Goal: Task Accomplishment & Management: Use online tool/utility

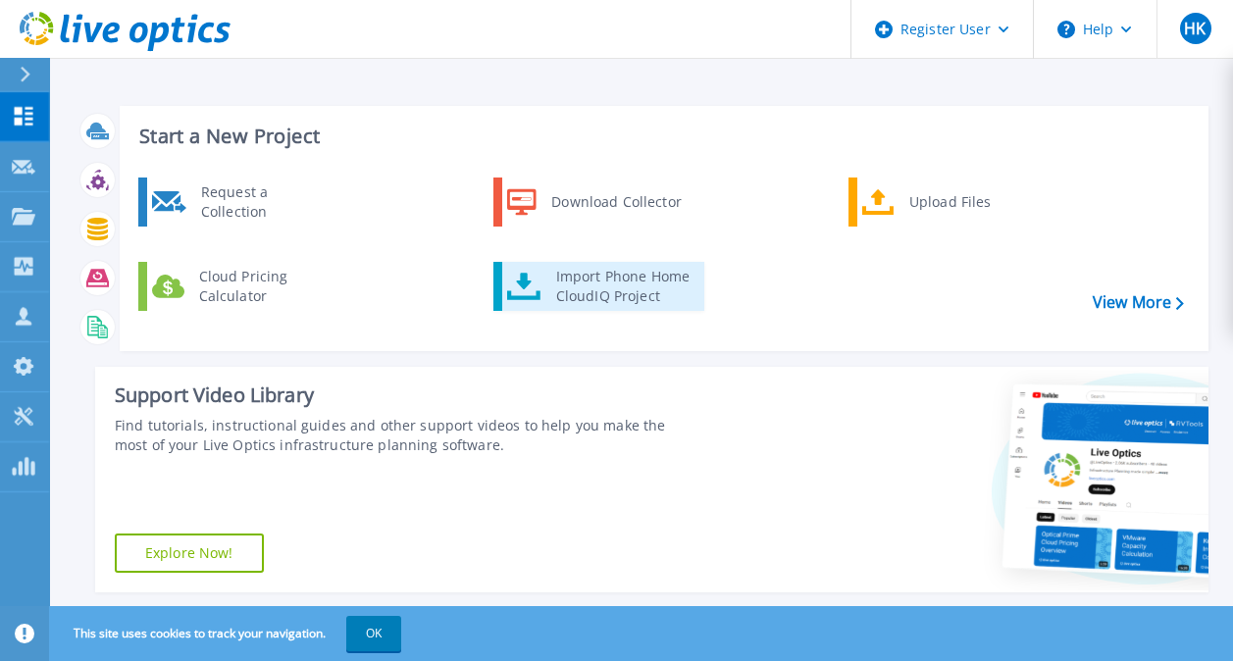
click at [614, 282] on div "Import Phone Home CloudIQ Project" at bounding box center [622, 286] width 153 height 39
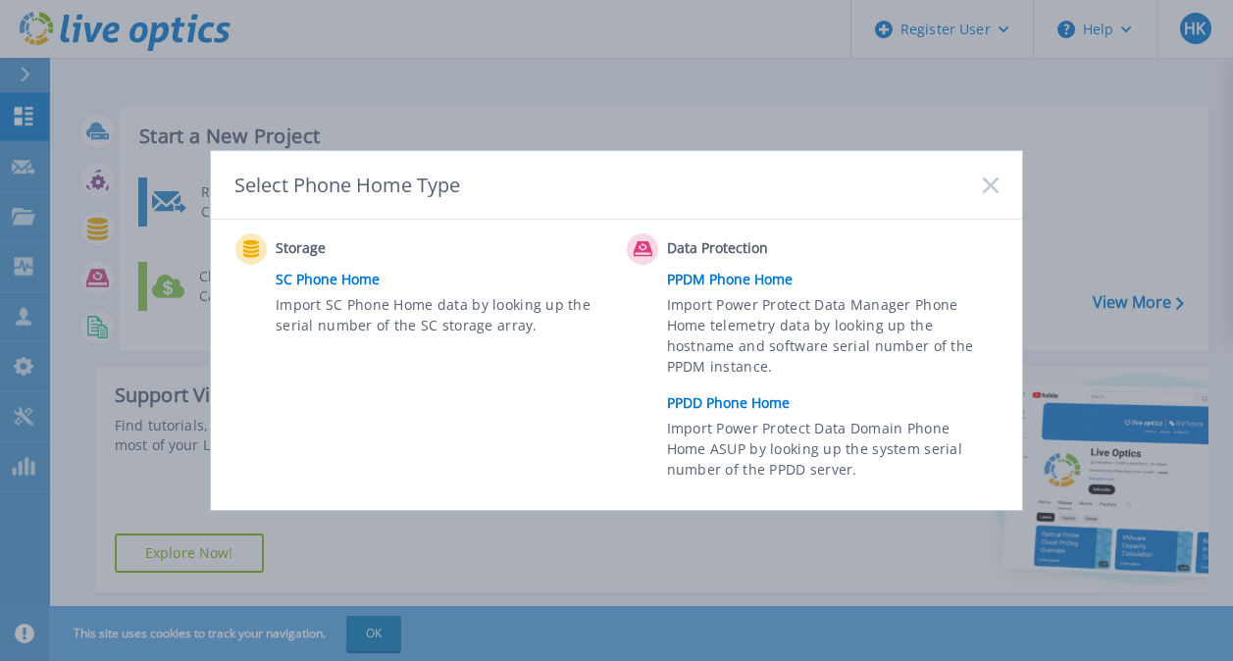
click at [702, 408] on link "PPDD Phone Home" at bounding box center [837, 403] width 341 height 29
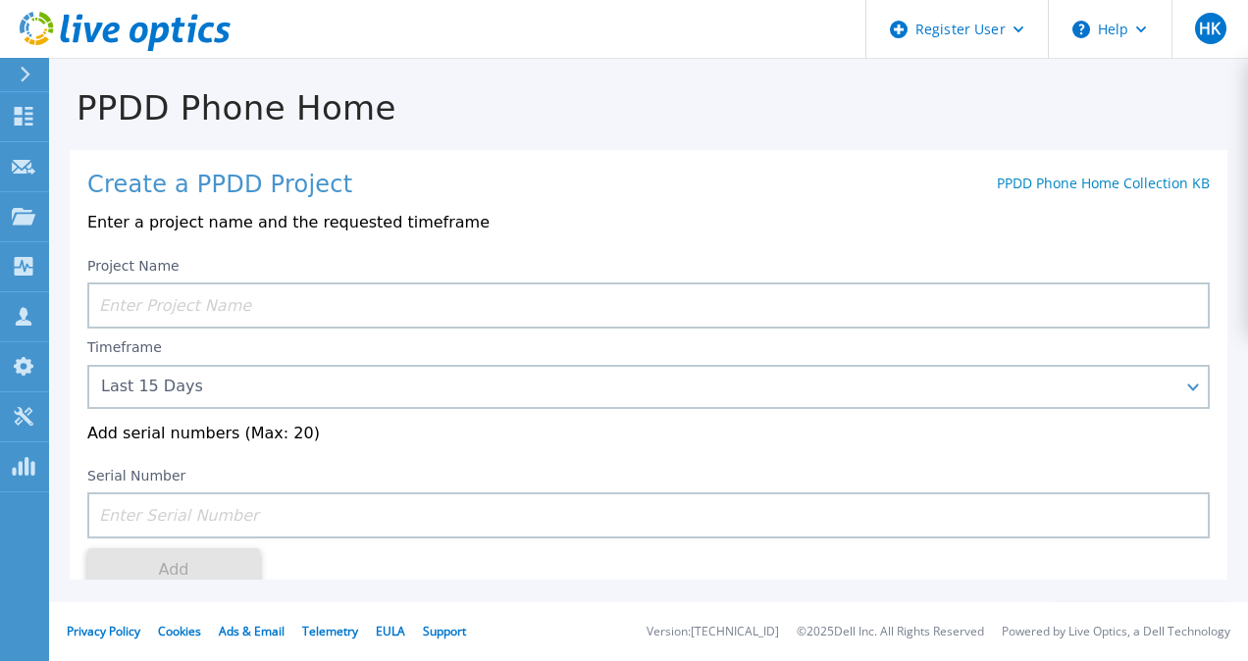
click at [205, 286] on input at bounding box center [648, 306] width 1122 height 46
paste input "4) CKM00194701680"
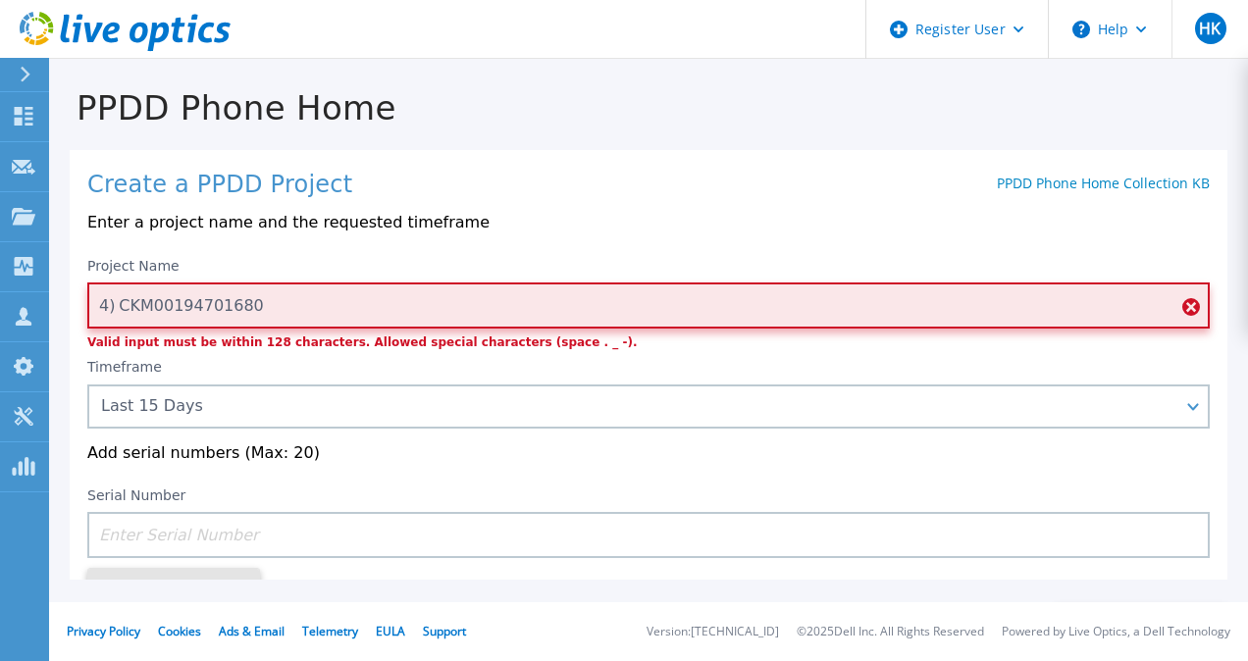
scroll to position [100, 0]
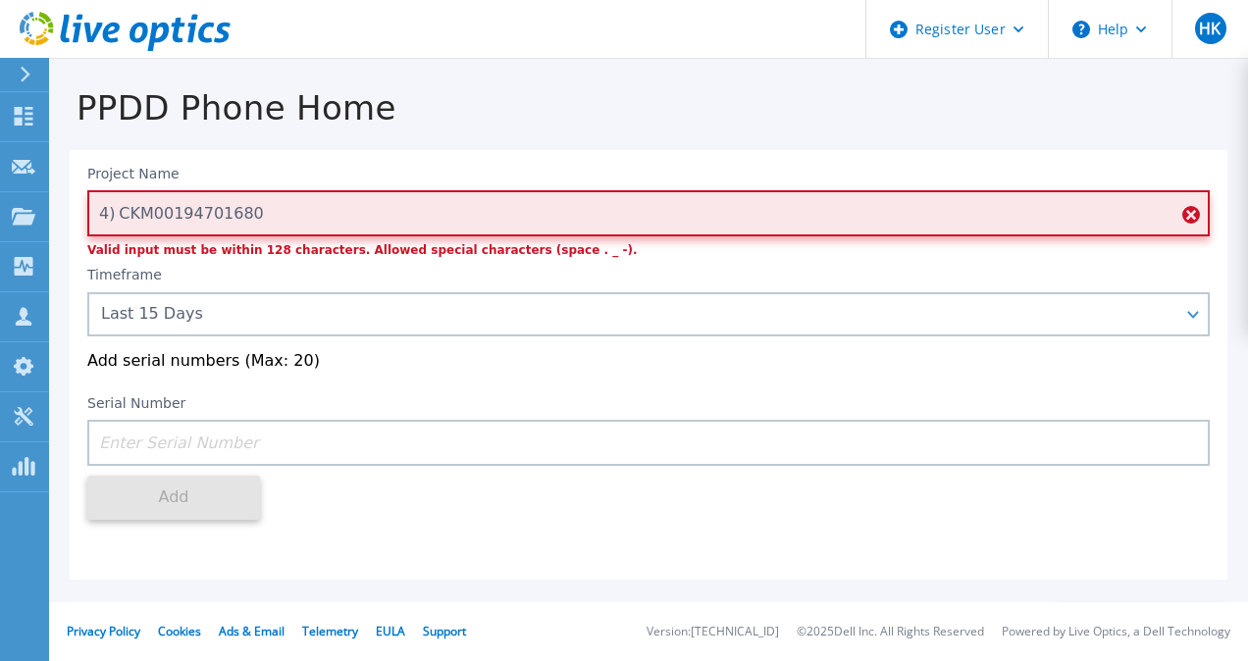
click at [115, 205] on input "4) CKM00194701680" at bounding box center [648, 213] width 1122 height 46
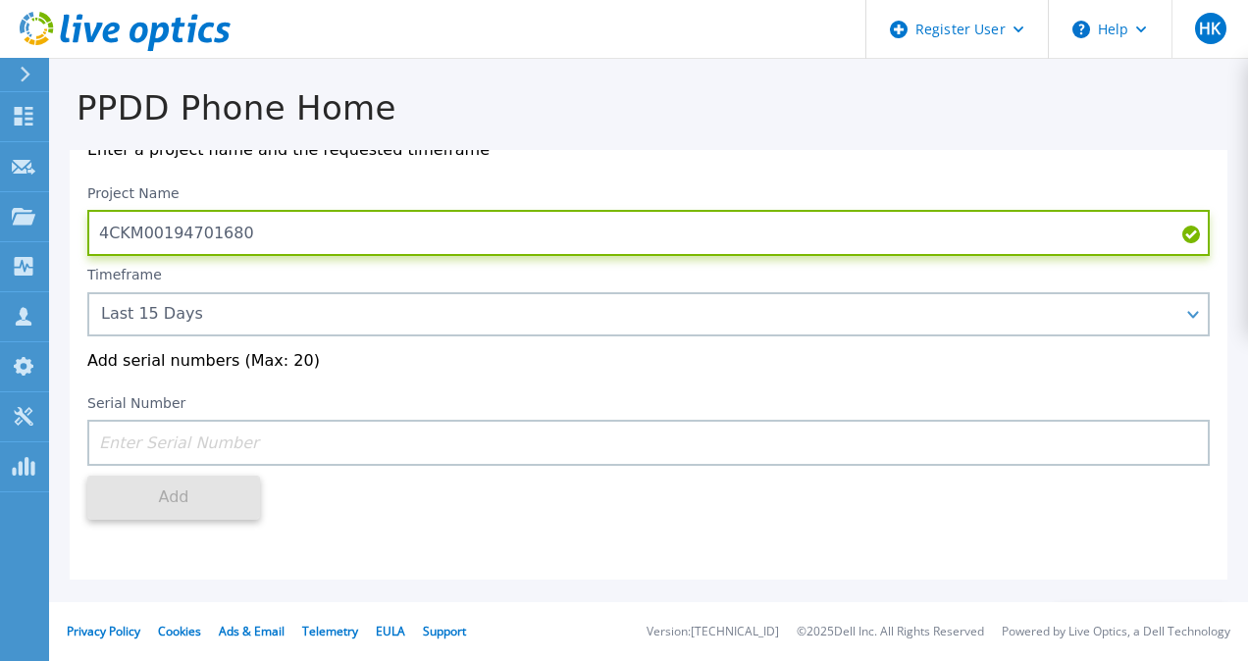
scroll to position [80, 0]
click at [286, 224] on input "CKM00194701680" at bounding box center [648, 233] width 1122 height 46
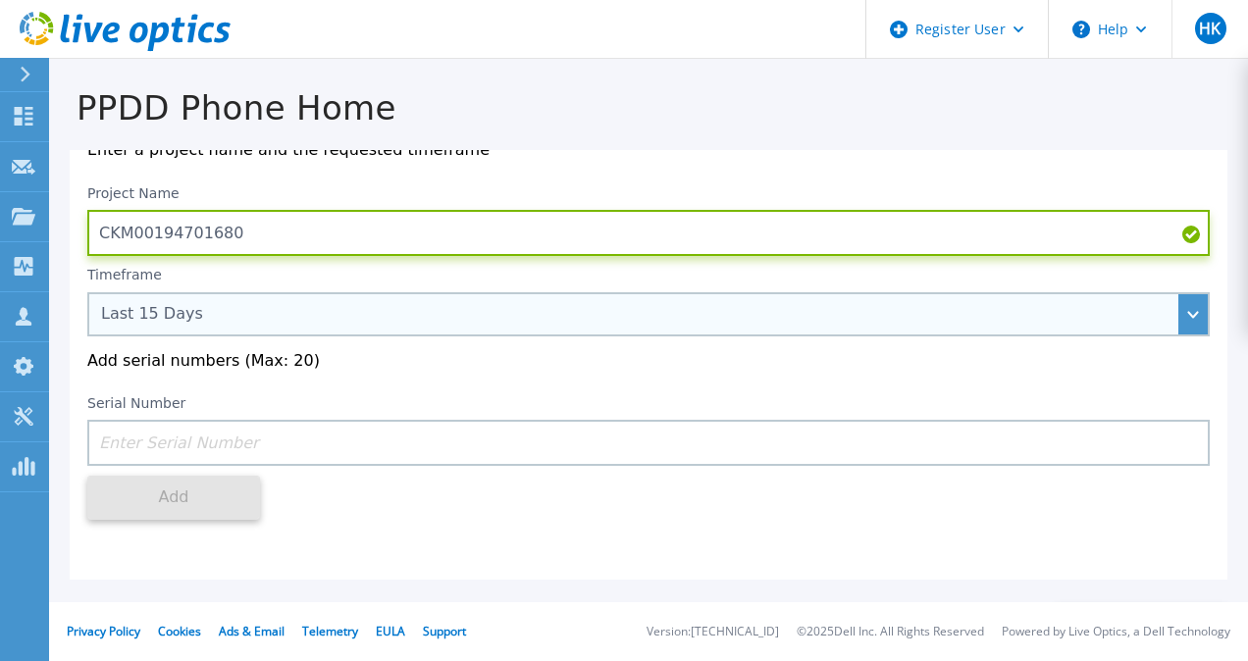
type input "CKM00194701680"
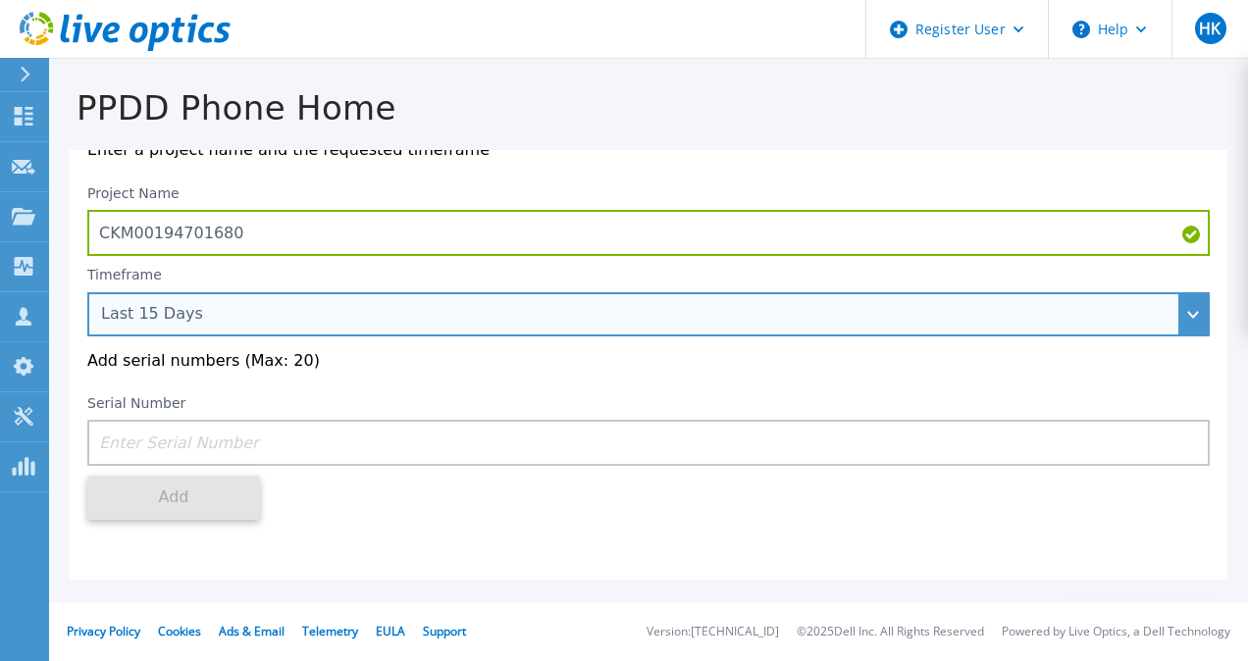
click at [204, 332] on div "Last 15 Days" at bounding box center [648, 314] width 1122 height 44
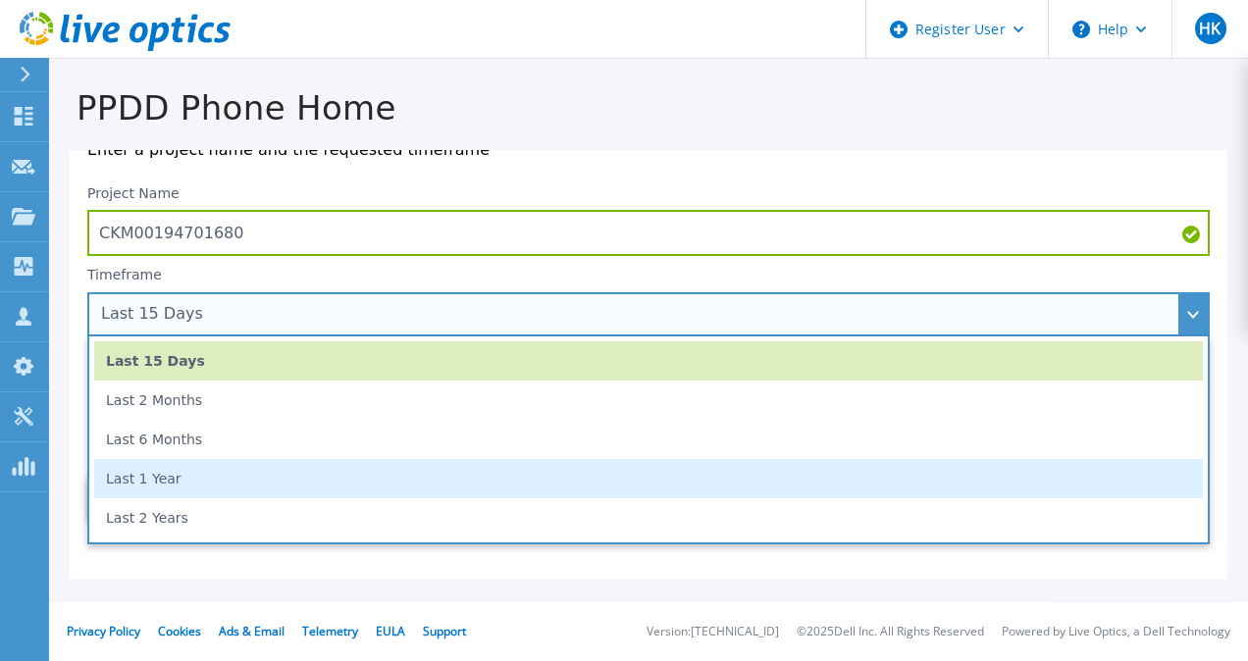
click at [202, 489] on li "Last 1 Year" at bounding box center [648, 478] width 1109 height 39
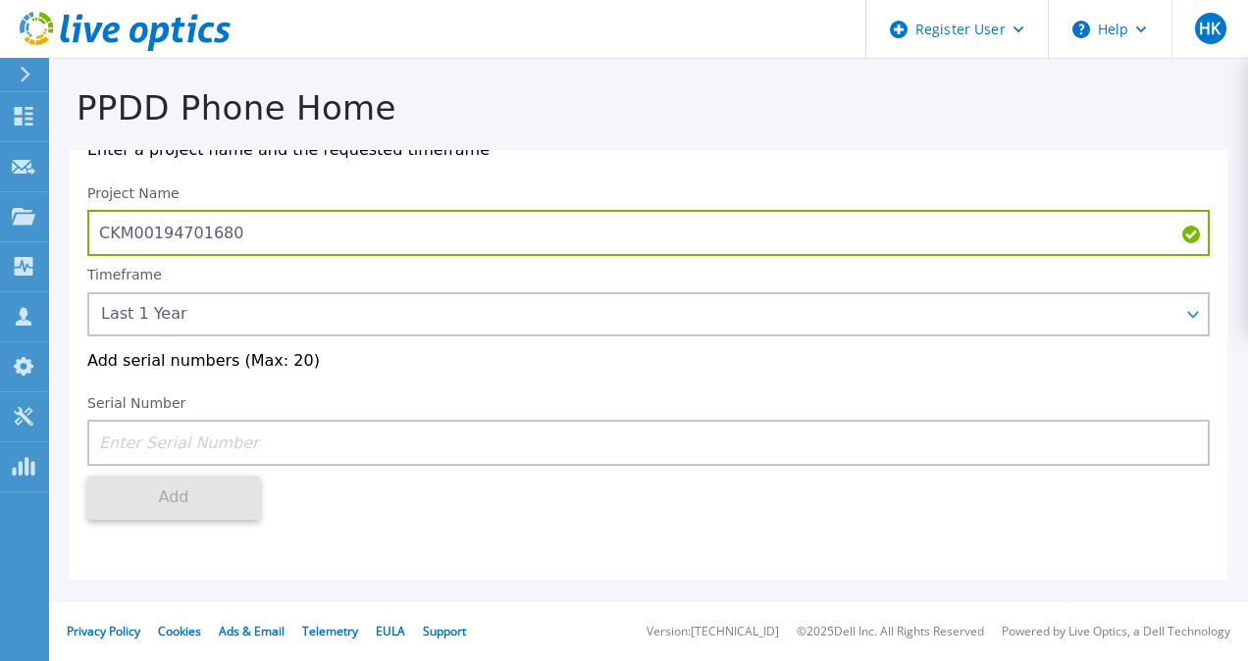
click at [144, 457] on input at bounding box center [648, 443] width 1122 height 46
paste input "CKM00194701680"
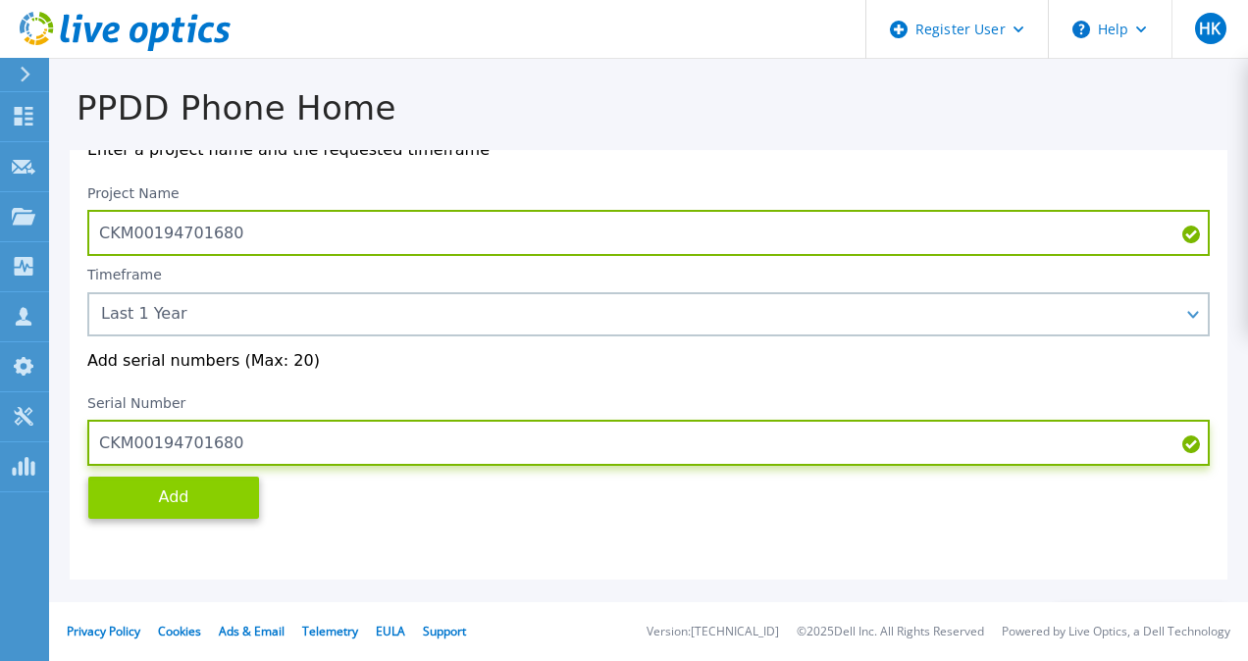
type input "CKM00194701680"
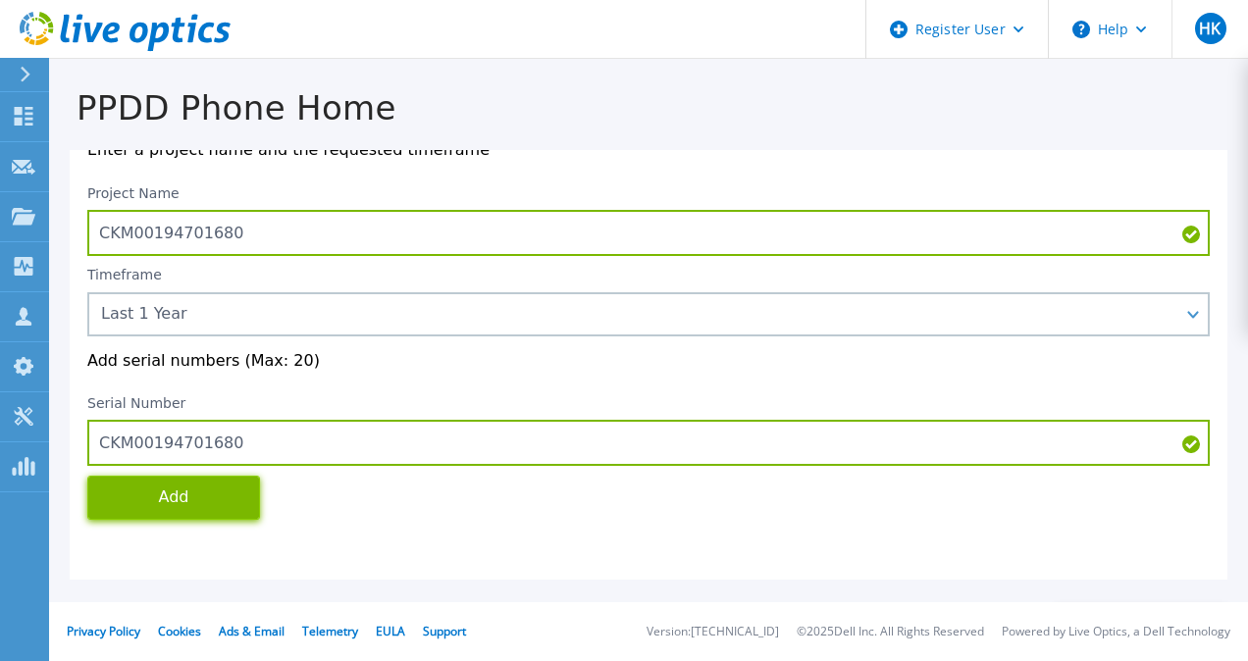
click at [194, 493] on button "Add" at bounding box center [173, 498] width 173 height 44
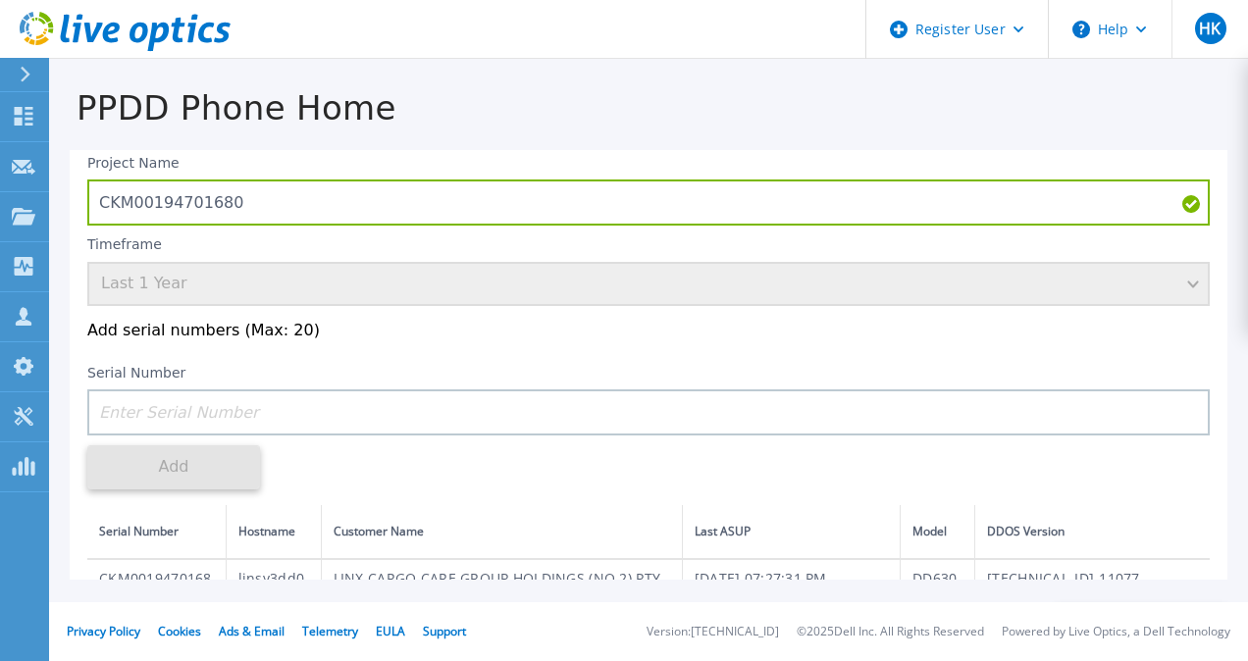
scroll to position [104, 0]
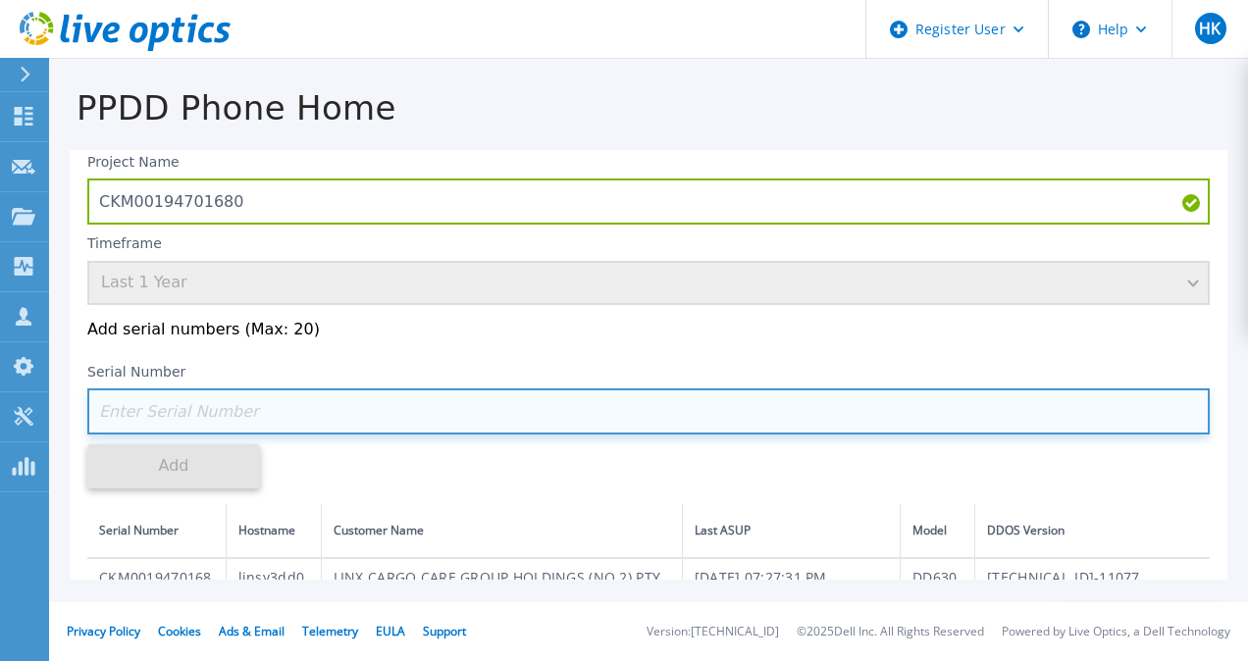
click at [175, 419] on input at bounding box center [648, 412] width 1122 height 46
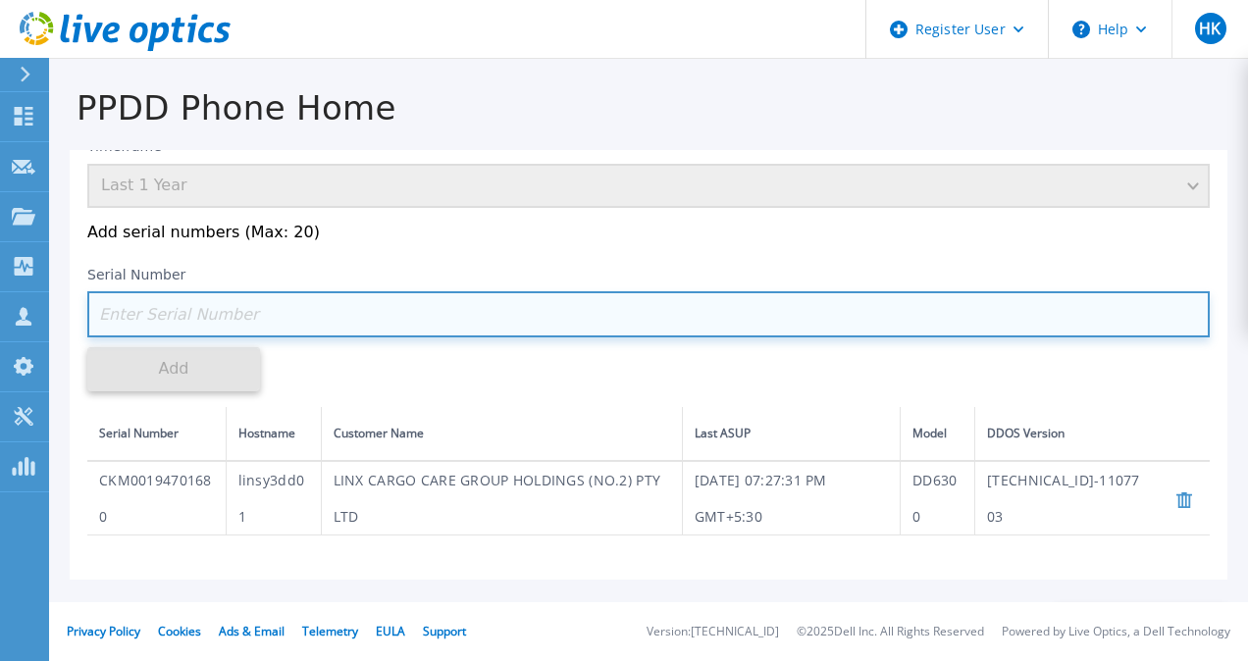
scroll to position [119, 0]
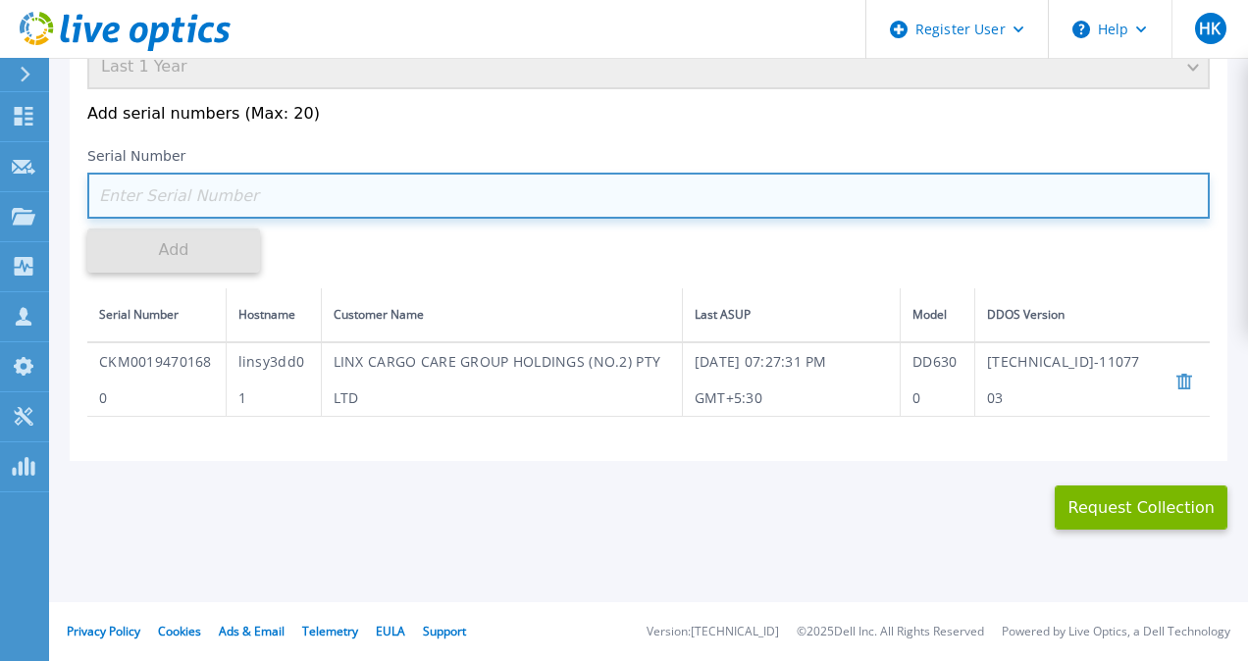
click at [633, 186] on input at bounding box center [648, 196] width 1122 height 46
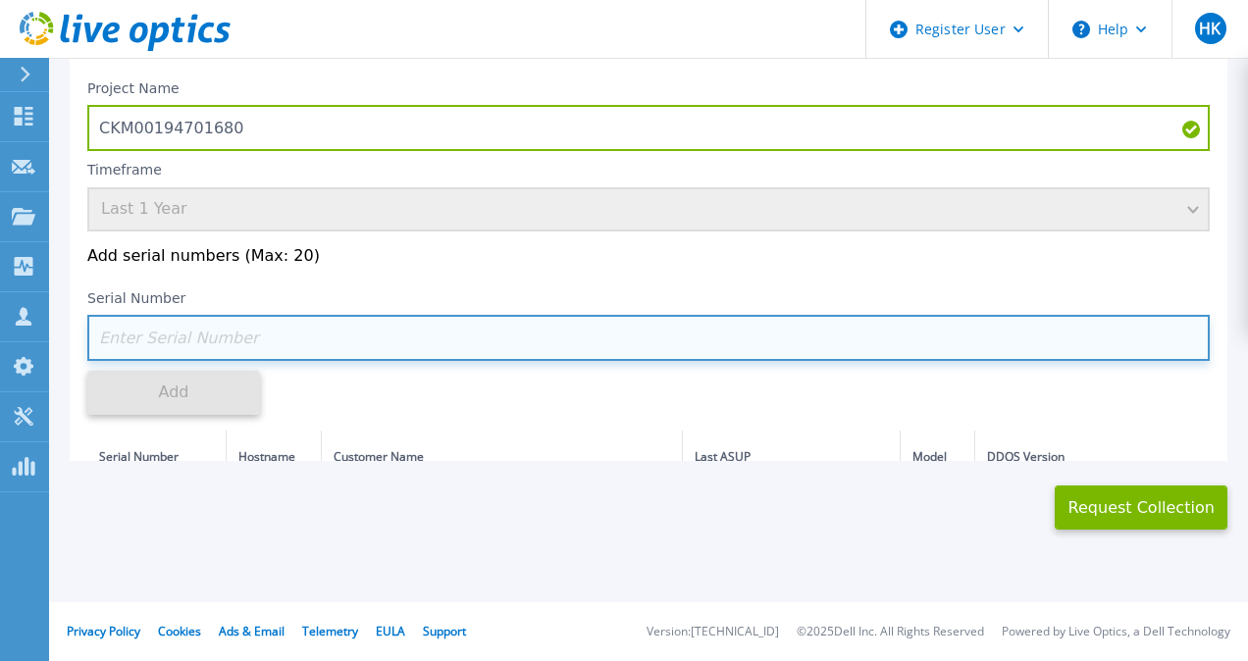
scroll to position [209, 0]
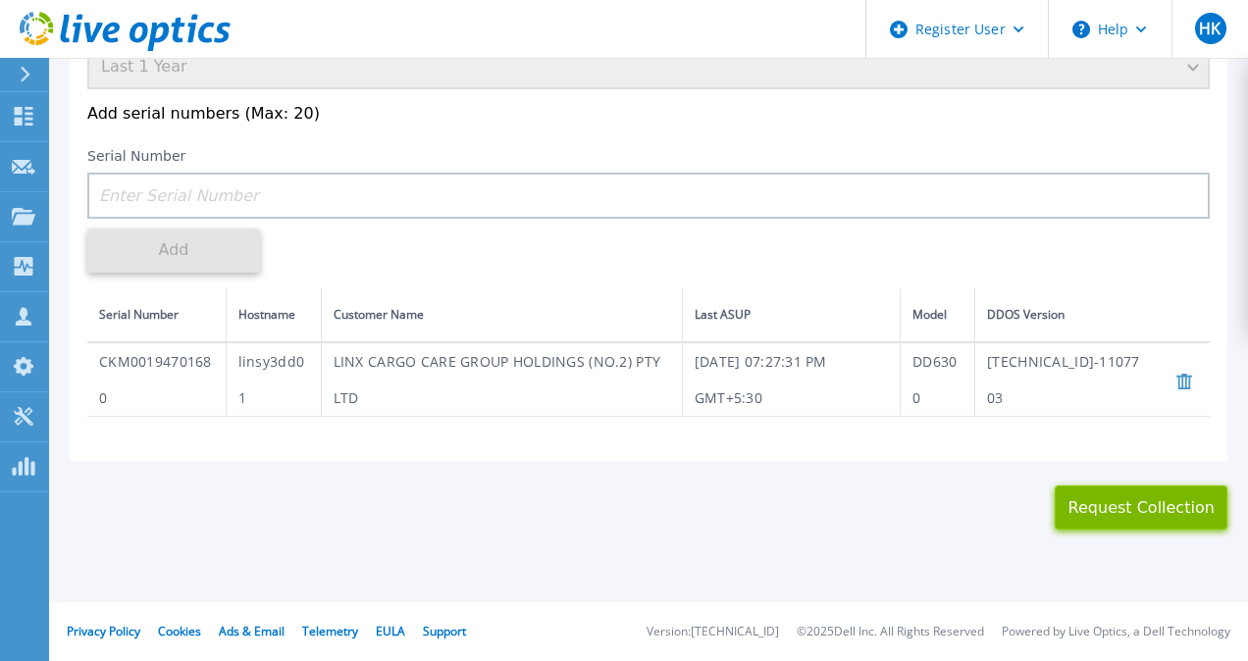
click at [1159, 513] on button "Request Collection" at bounding box center [1141, 508] width 173 height 44
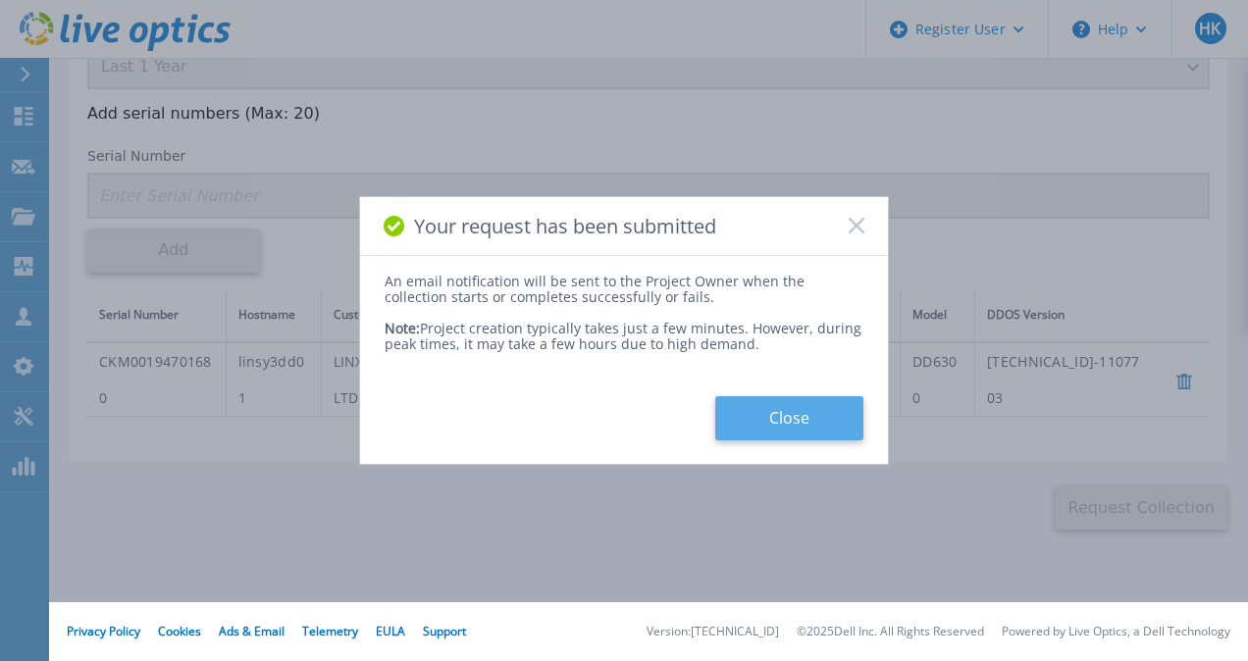
click at [772, 405] on button "Close" at bounding box center [789, 418] width 148 height 44
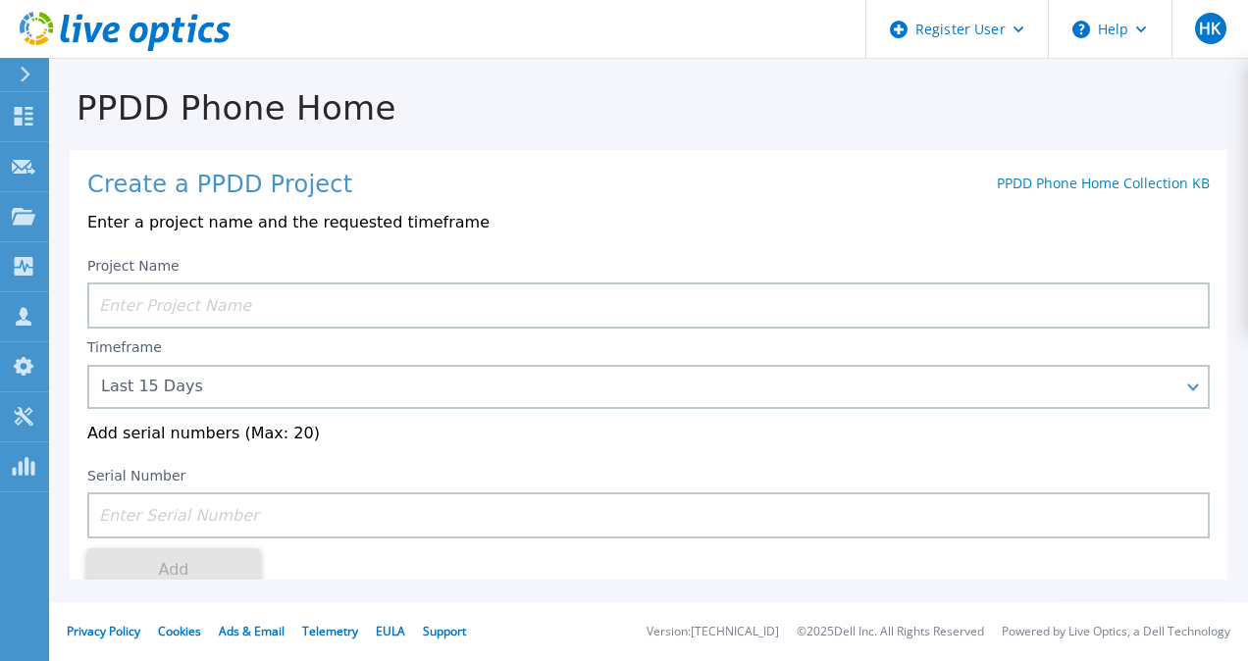
scroll to position [80, 0]
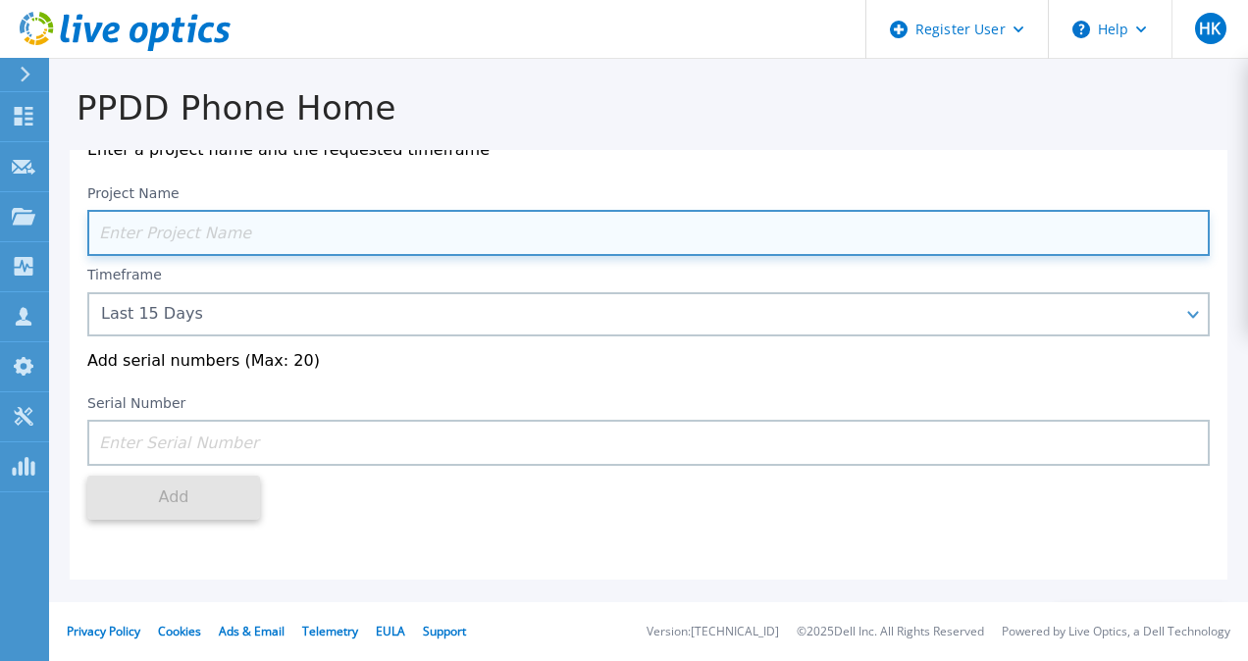
click at [201, 216] on input at bounding box center [648, 233] width 1122 height 46
paste input "3) CKM00194801422"
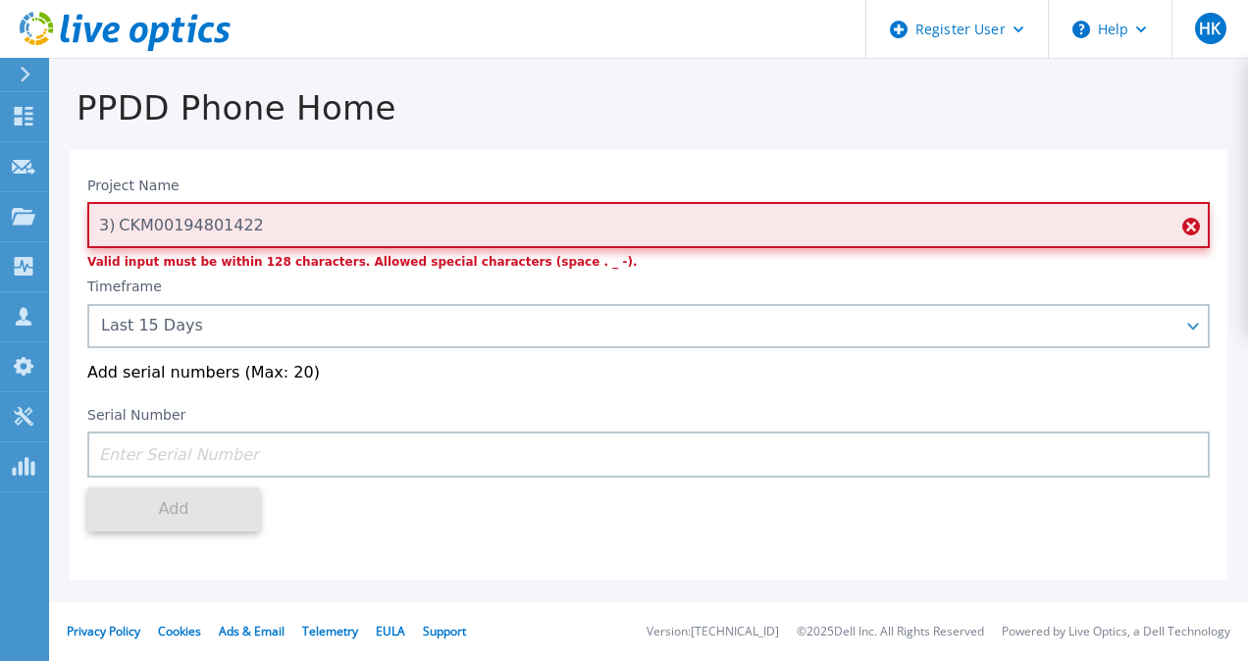
click at [119, 226] on input "3) CKM00194801422" at bounding box center [648, 225] width 1122 height 46
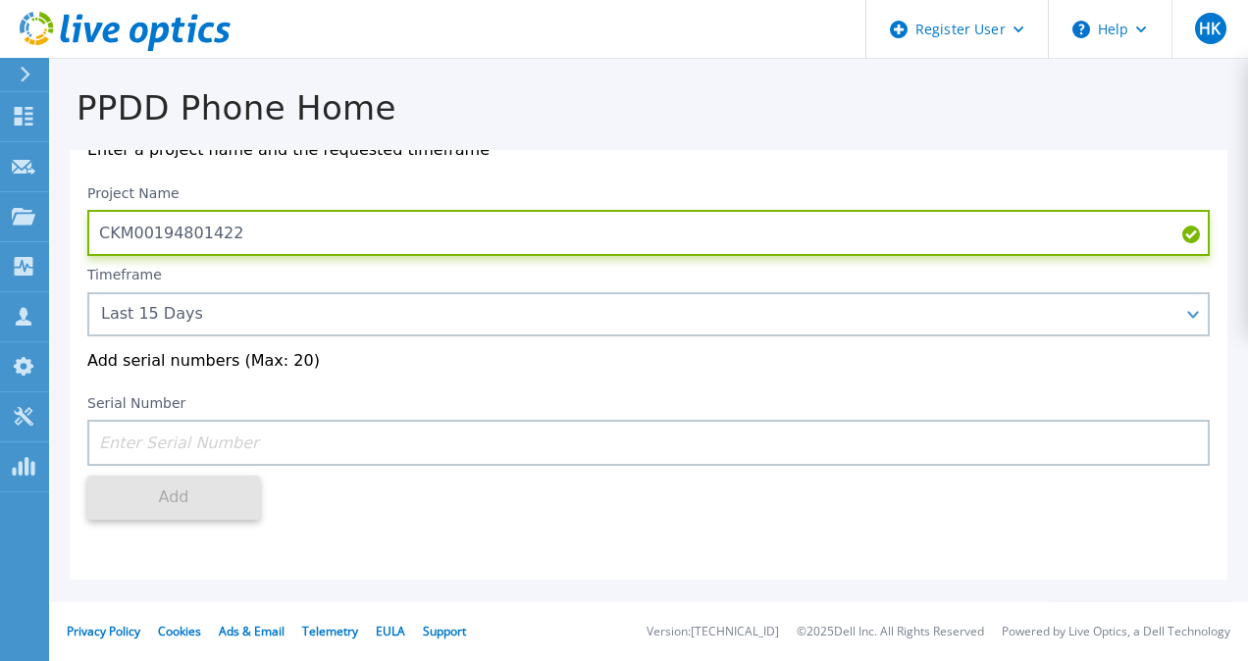
scroll to position [126, 0]
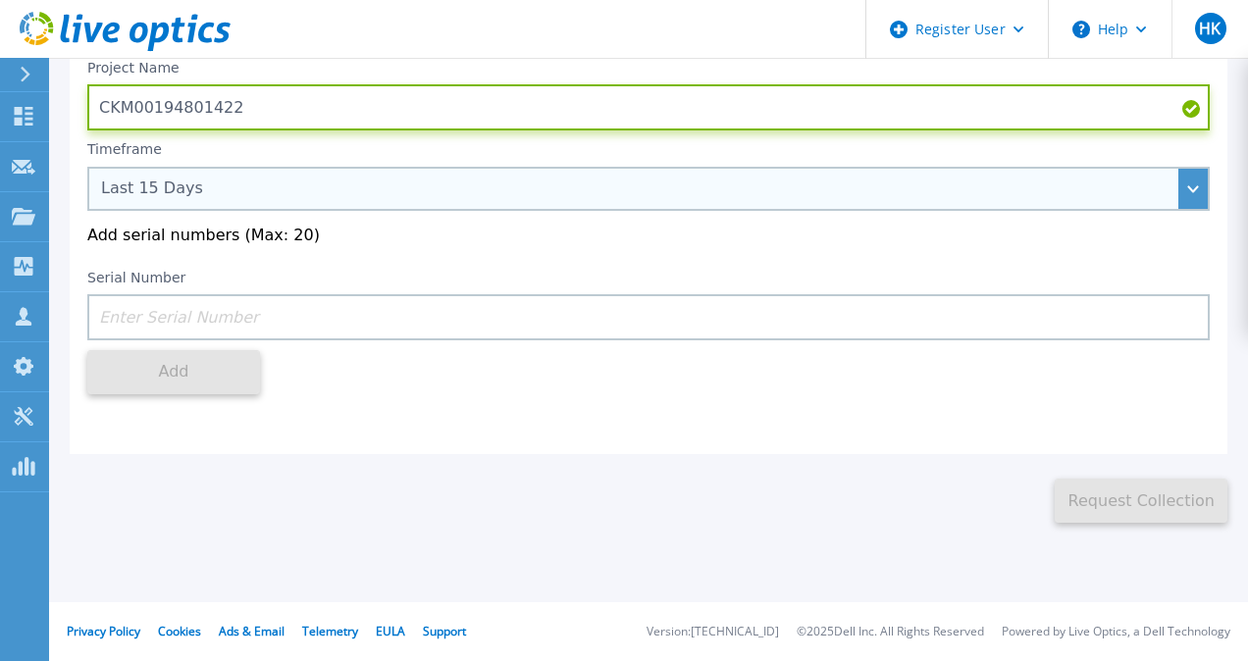
type input "CKM00194801422"
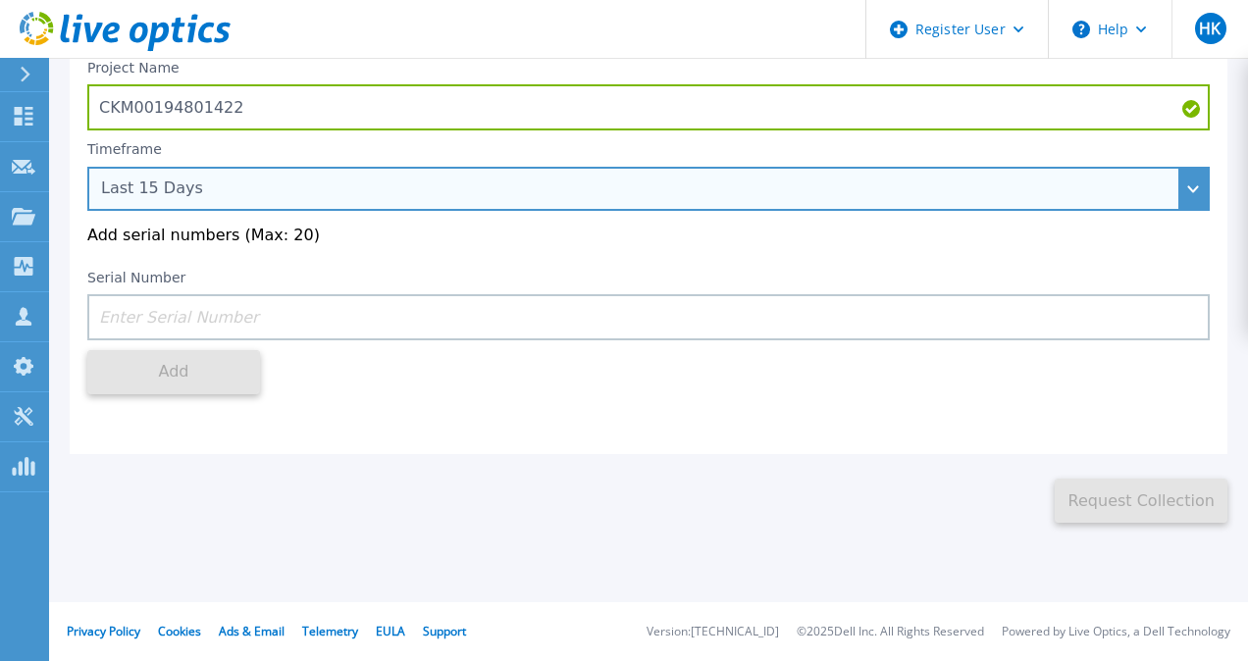
click at [179, 205] on div "Last 15 Days" at bounding box center [648, 189] width 1122 height 44
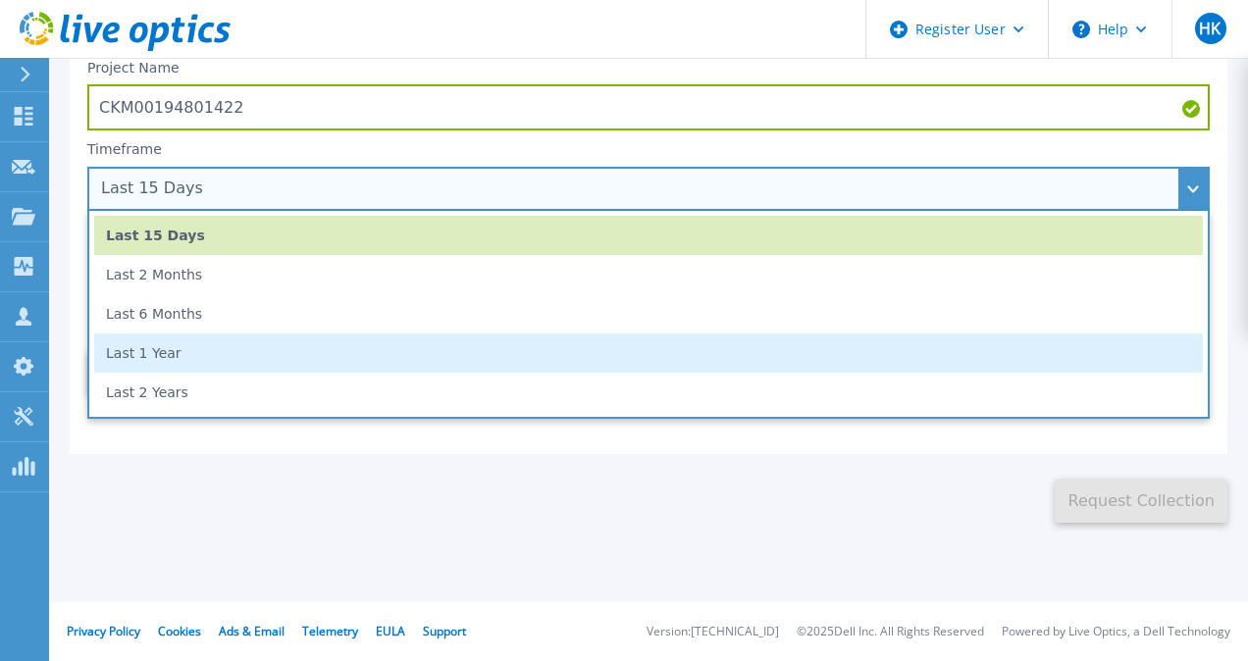
click at [159, 359] on li "Last 1 Year" at bounding box center [648, 353] width 1109 height 39
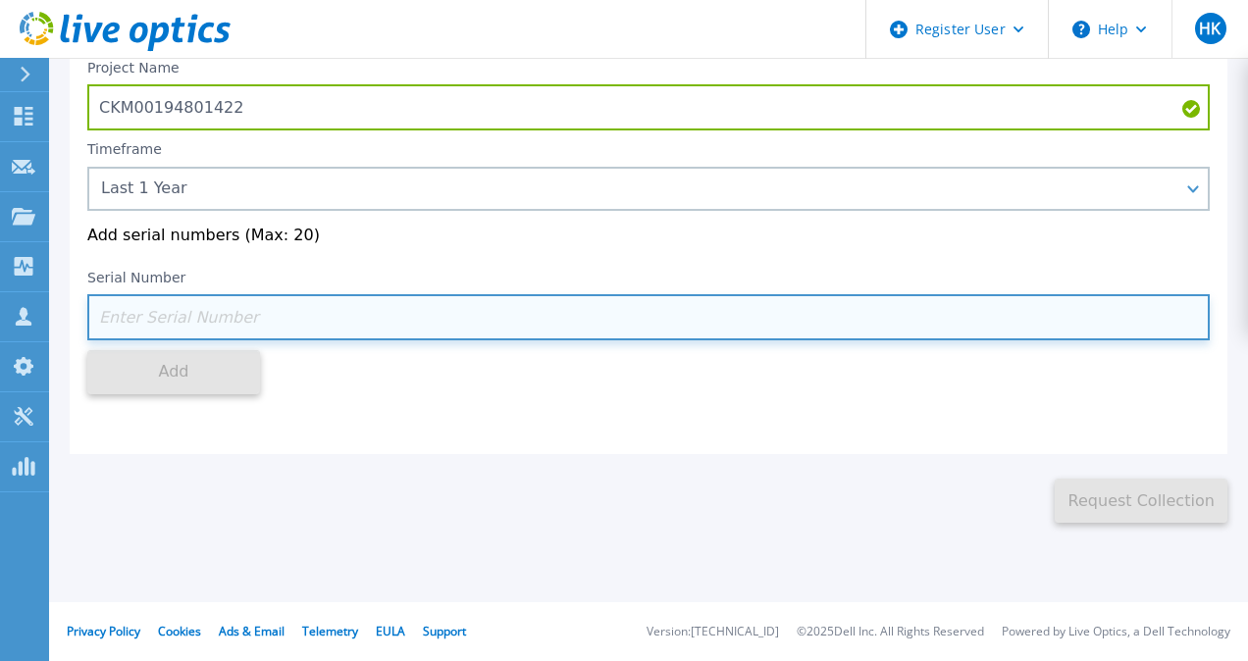
click at [160, 326] on input at bounding box center [648, 317] width 1122 height 46
paste input "3) CKM00194801"
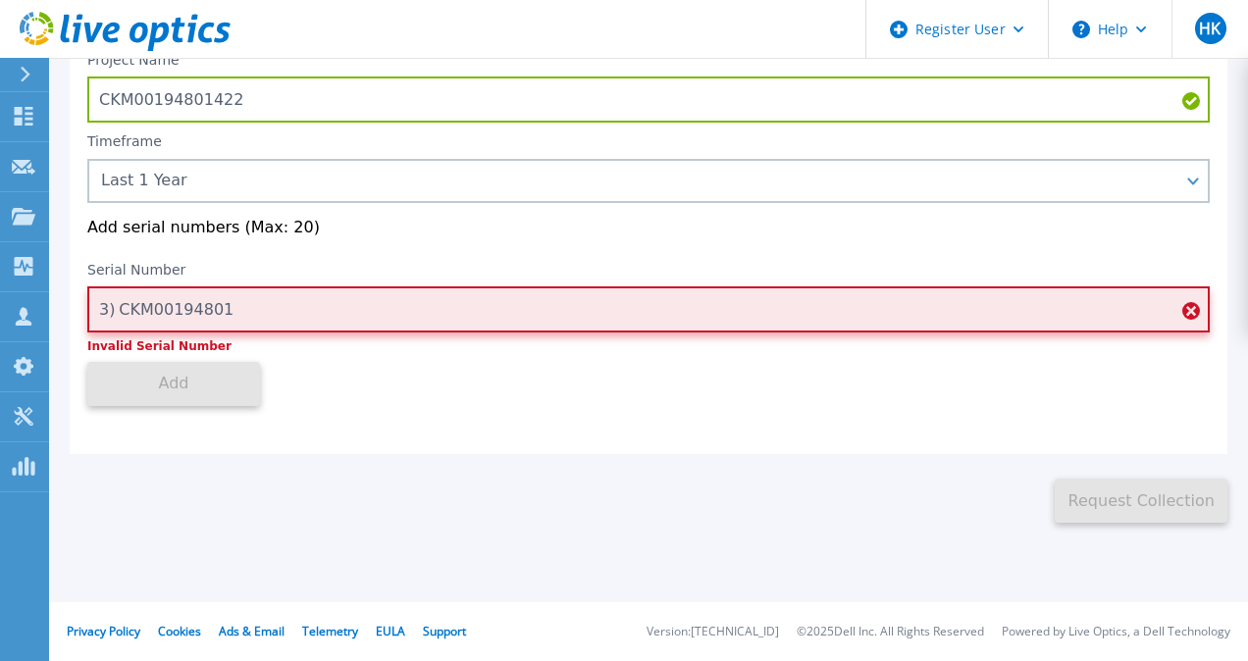
click at [118, 319] on input "3) CKM00194801" at bounding box center [648, 309] width 1122 height 46
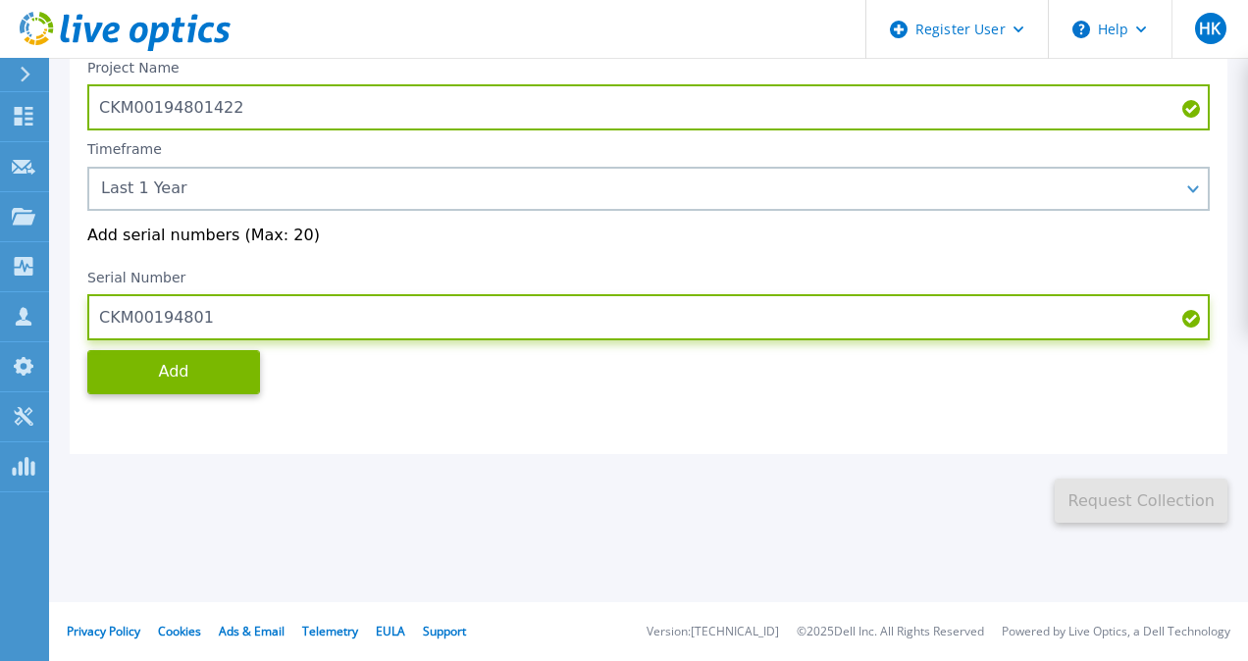
click at [277, 314] on input "CKM00194801" at bounding box center [648, 317] width 1122 height 46
type input "CKM00194801422"
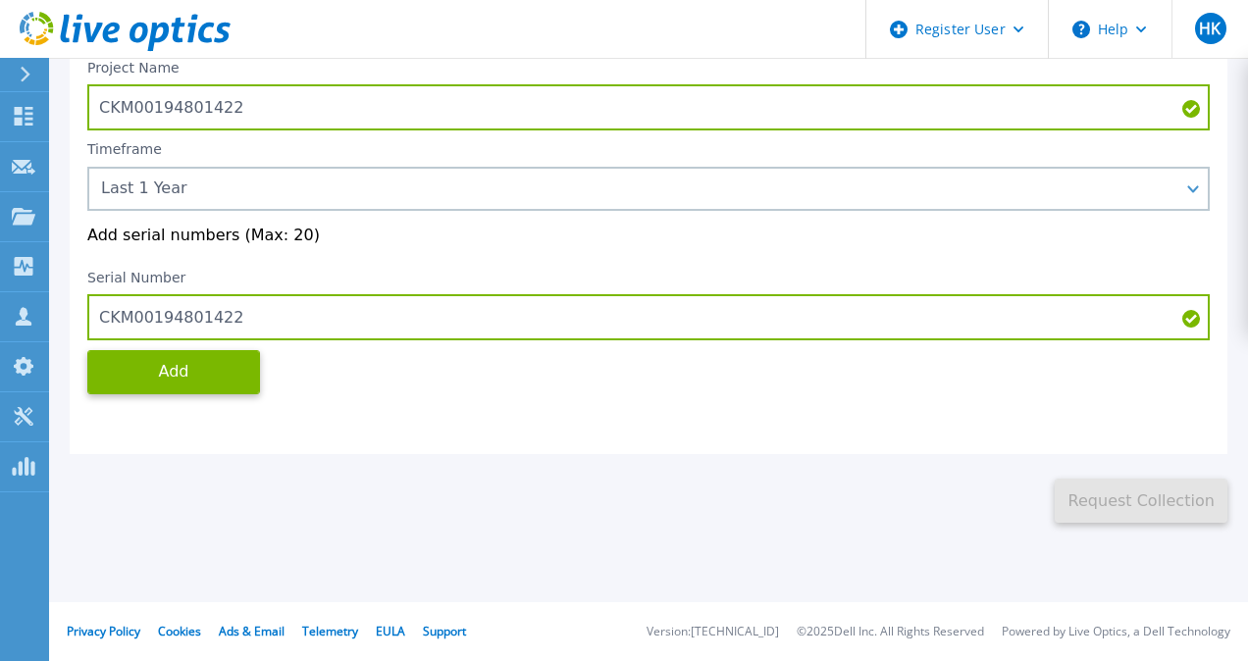
click at [165, 395] on div "Create a PPDD Project PPDD Phone Home Collection KB Enter a project name and th…" at bounding box center [649, 240] width 1158 height 430
click at [213, 375] on button "Add" at bounding box center [173, 372] width 173 height 44
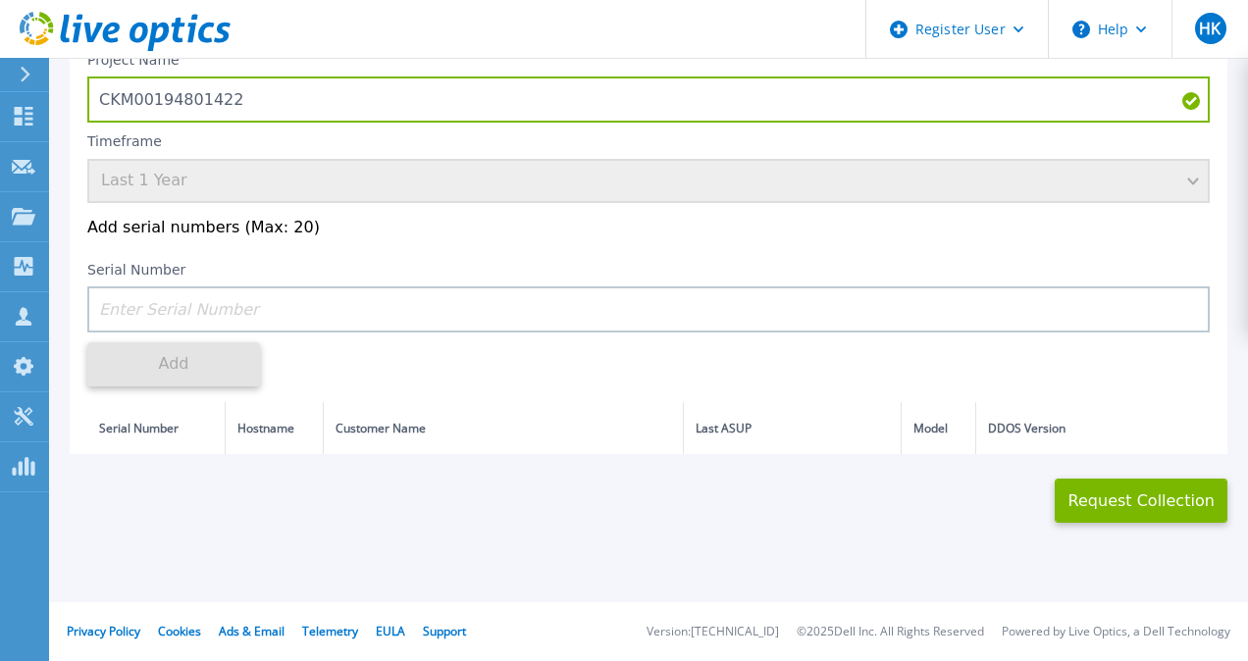
scroll to position [209, 0]
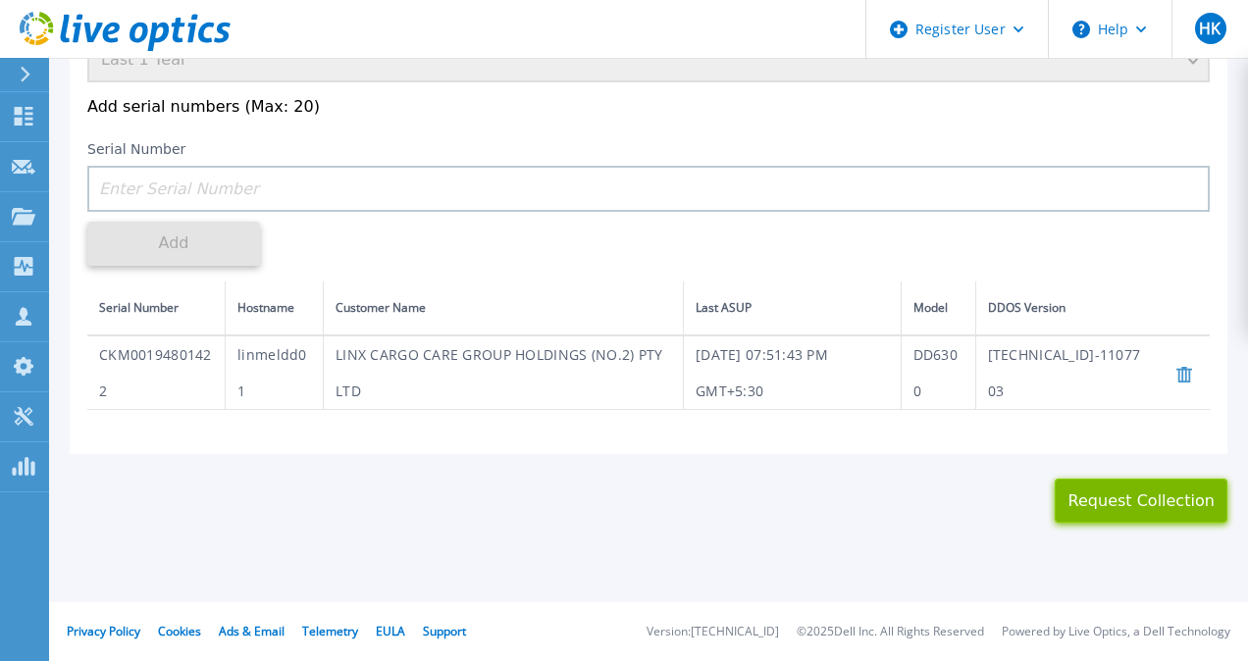
click at [1138, 502] on button "Request Collection" at bounding box center [1141, 501] width 173 height 44
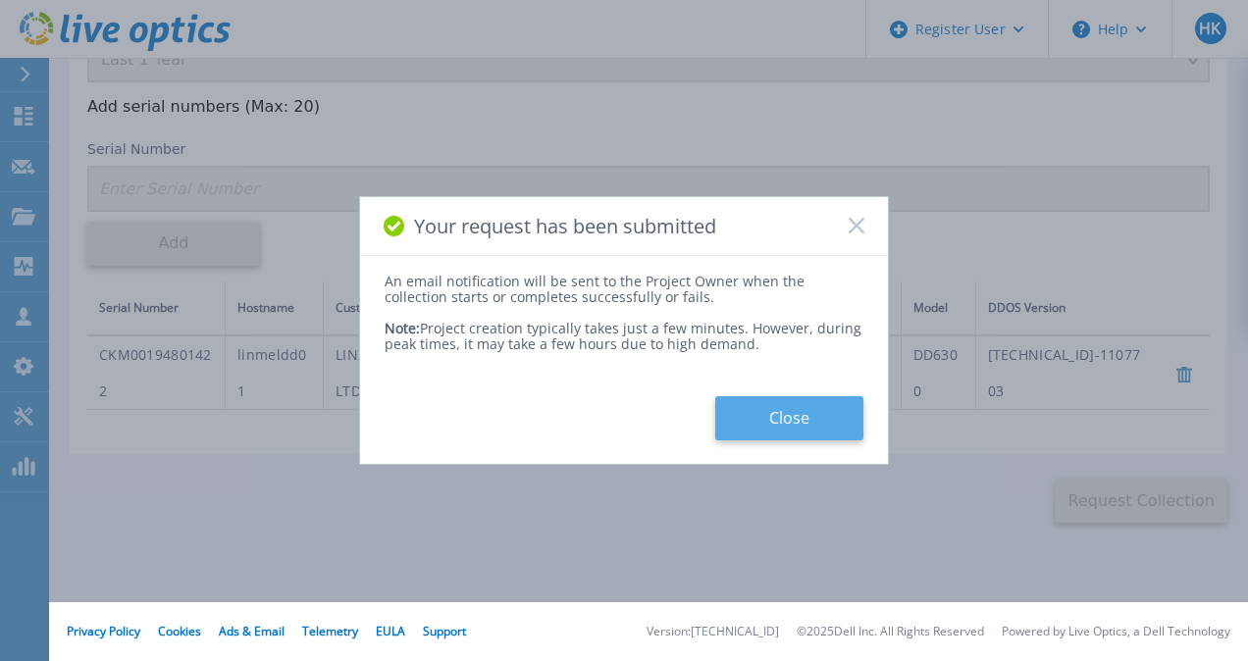
click at [769, 404] on button "Close" at bounding box center [789, 418] width 148 height 44
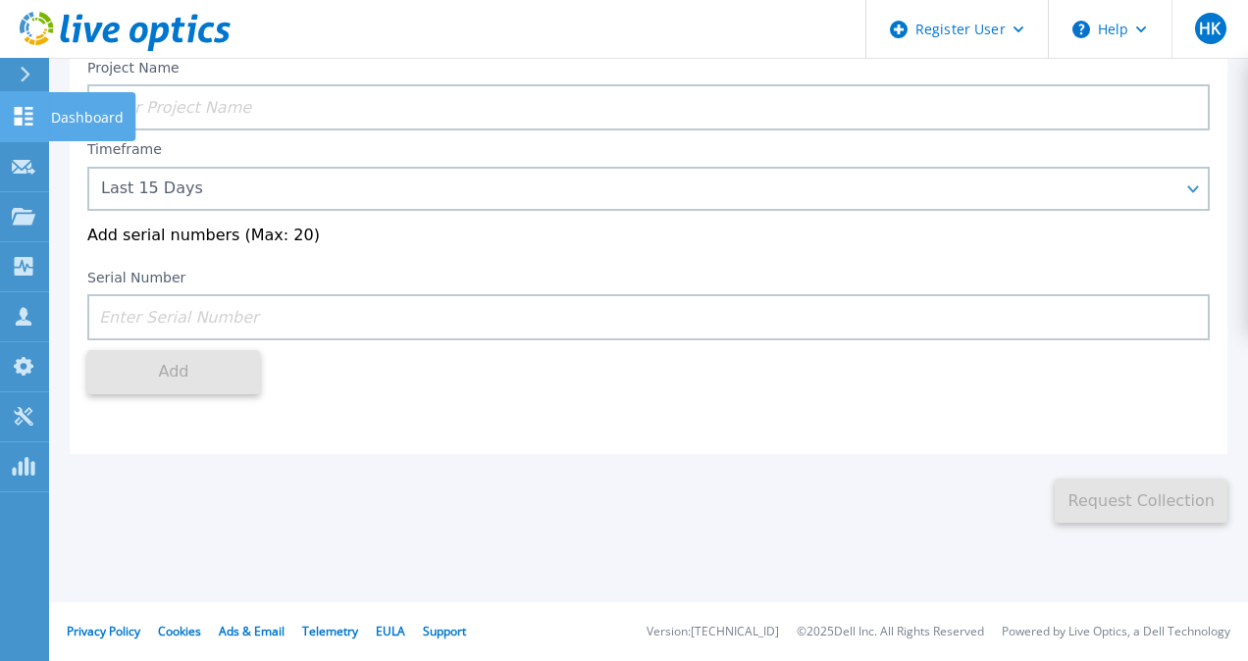
click at [21, 122] on icon at bounding box center [24, 116] width 19 height 19
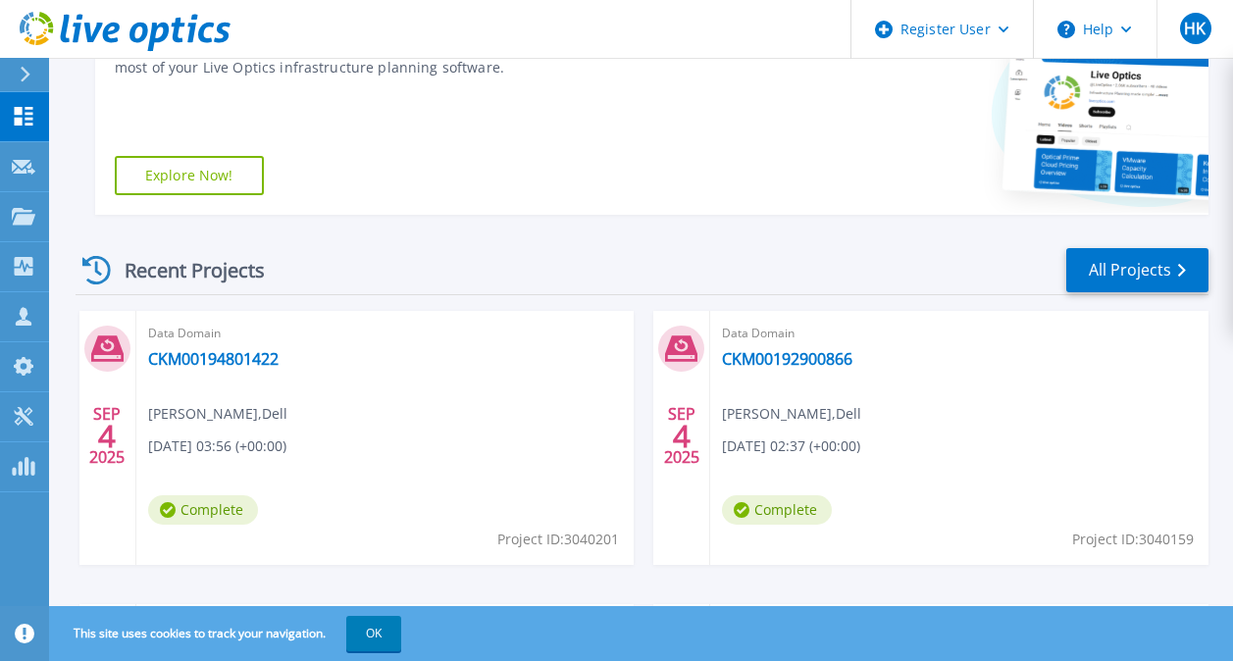
scroll to position [379, 0]
click at [1093, 272] on link "All Projects" at bounding box center [1137, 269] width 142 height 44
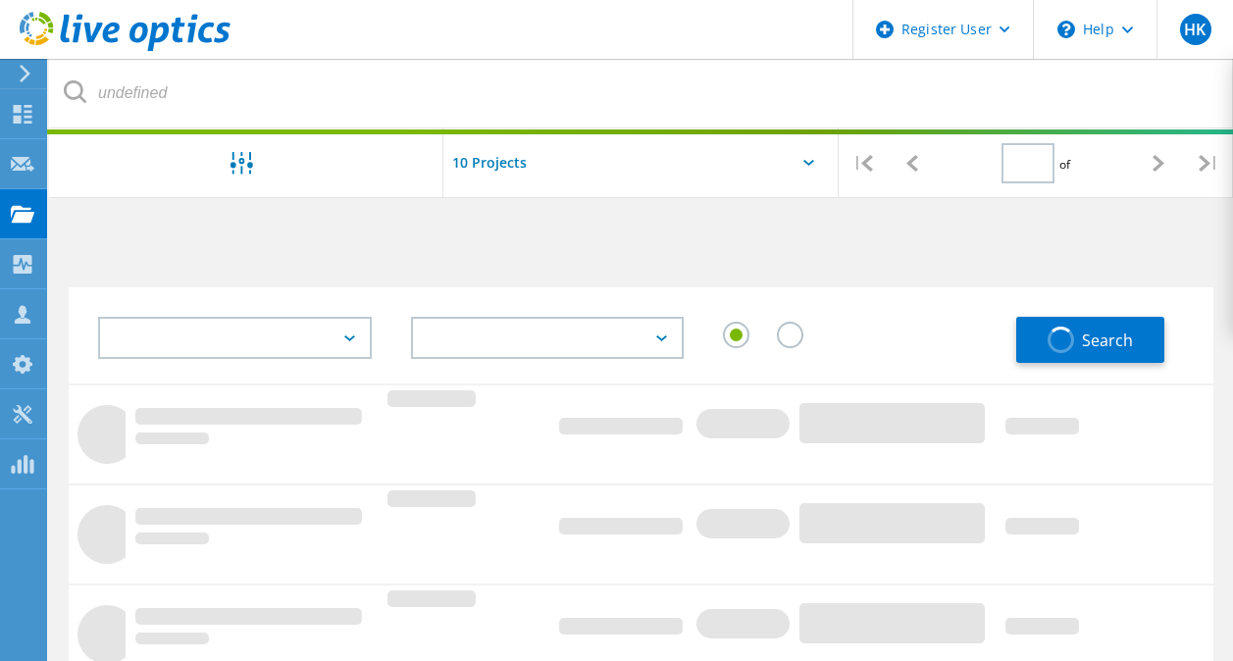
type input "1"
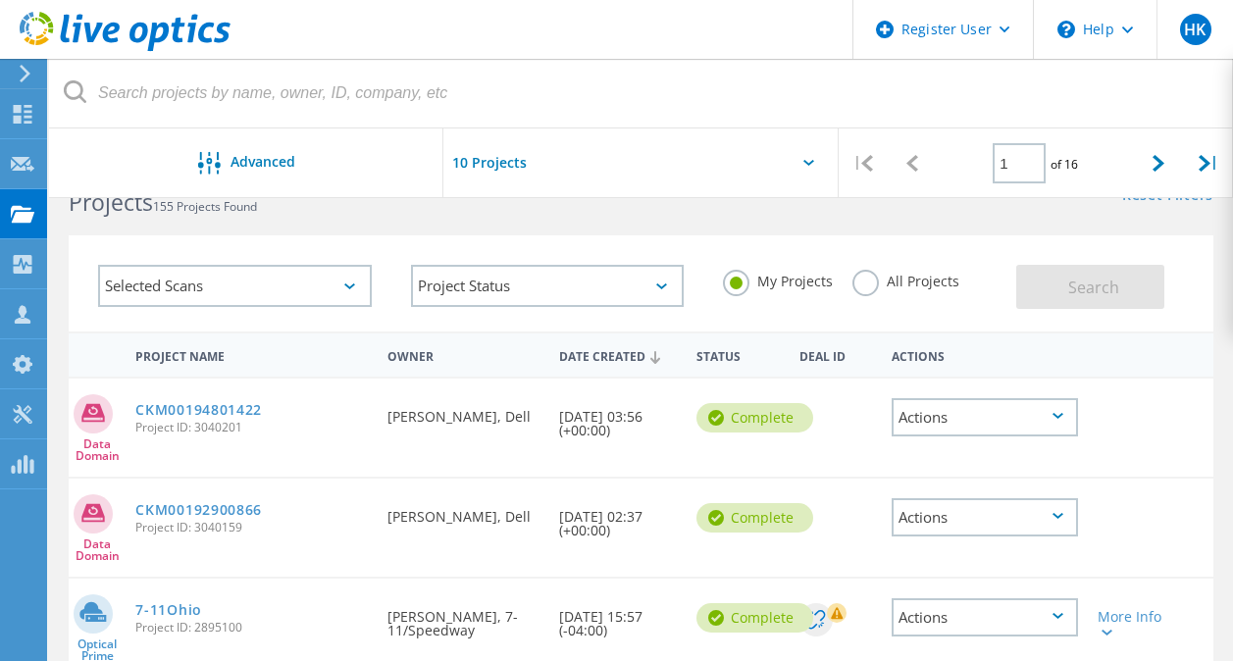
scroll to position [55, 0]
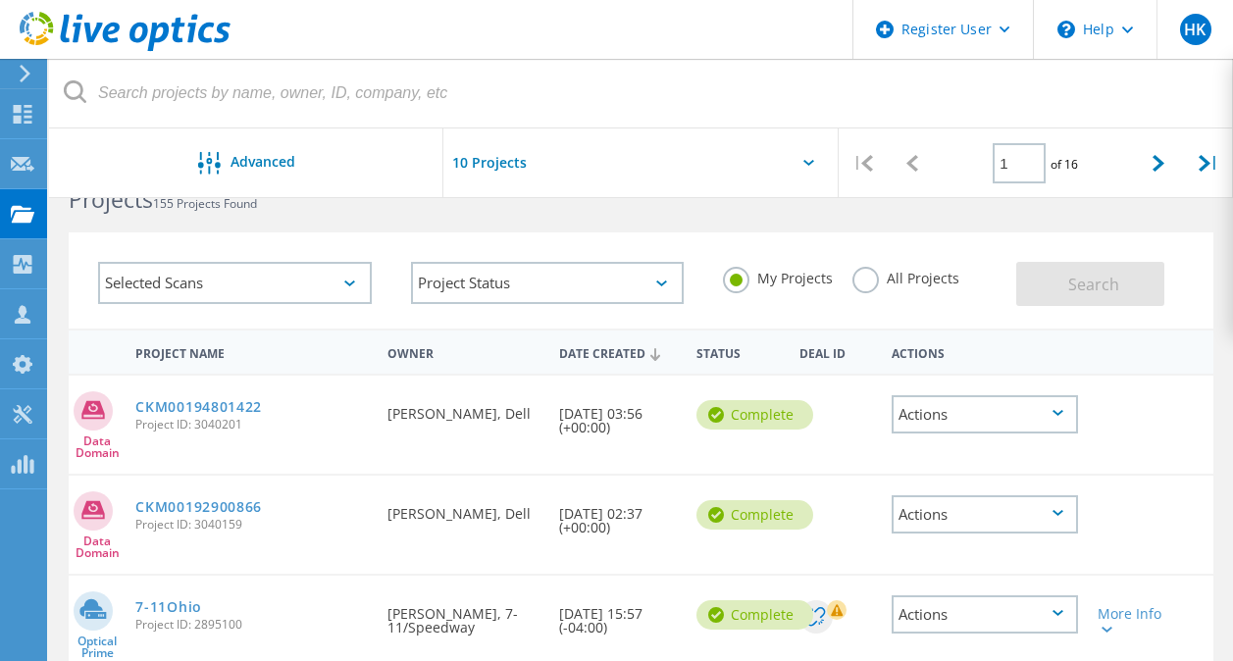
click at [875, 275] on label "All Projects" at bounding box center [906, 276] width 107 height 19
click at [0, 0] on input "All Projects" at bounding box center [0, 0] width 0 height 0
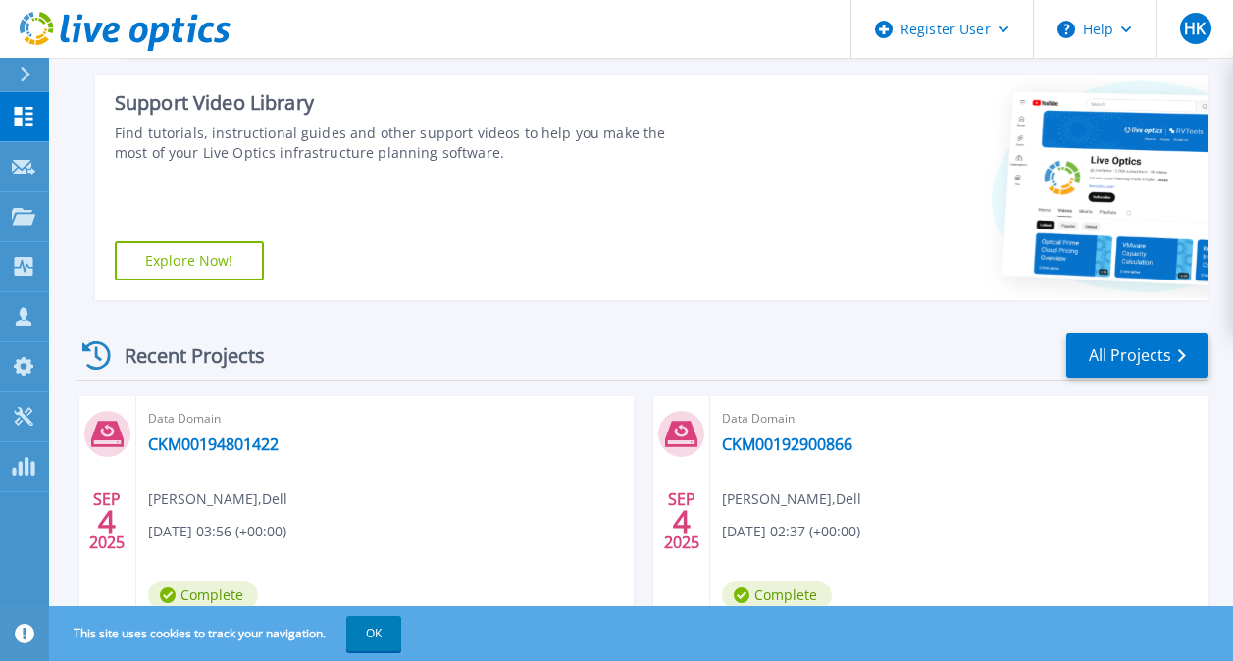
scroll to position [562, 0]
